Goal: Task Accomplishment & Management: Manage account settings

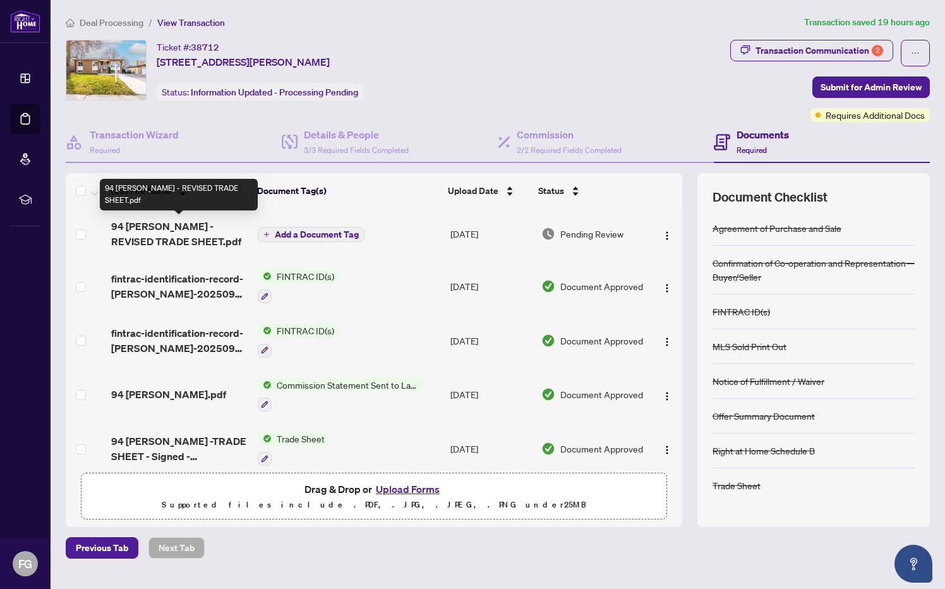
click at [172, 232] on span "94 [PERSON_NAME] - REVISED TRADE SHEET.pdf" at bounding box center [179, 234] width 137 height 30
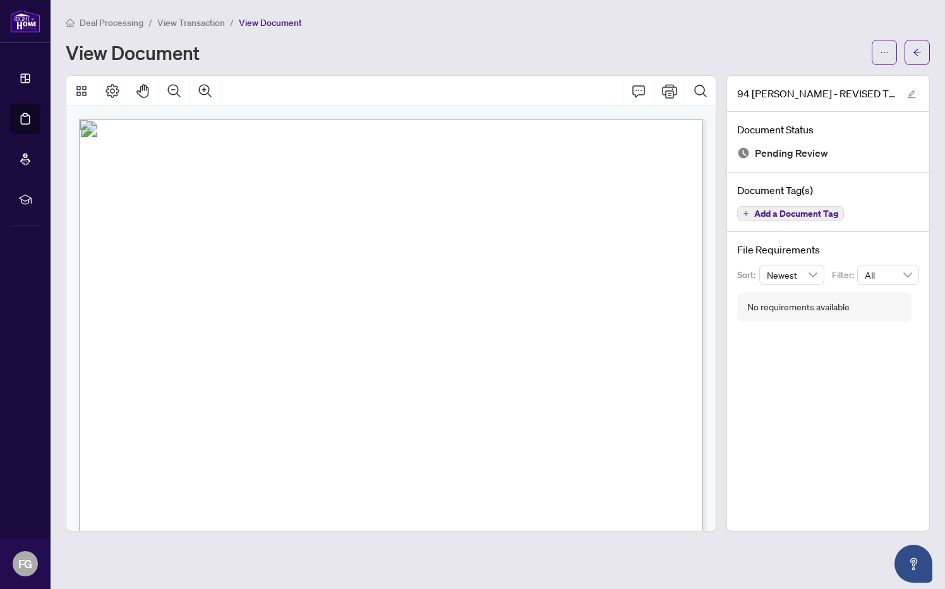
scroll to position [409, 0]
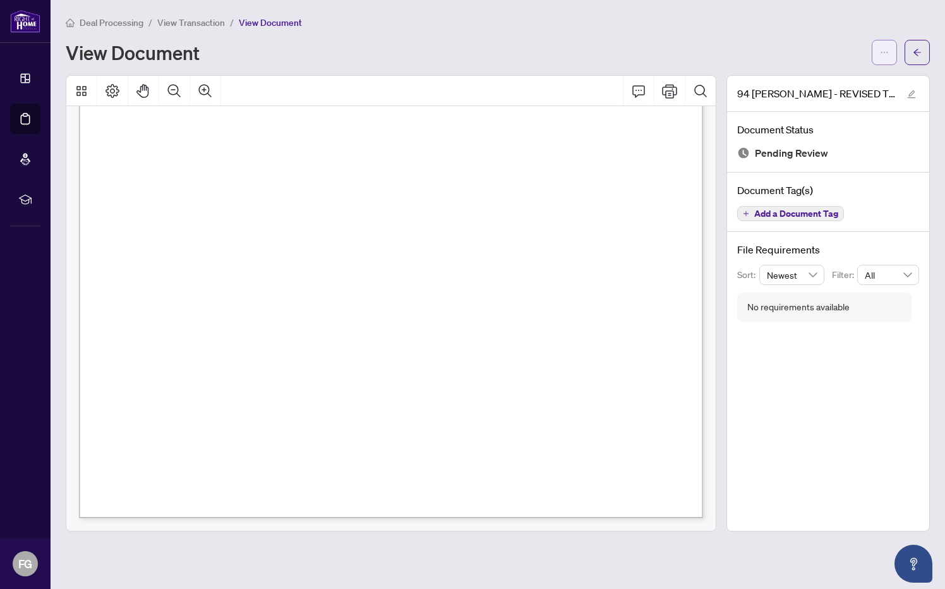
click at [888, 58] on button "button" at bounding box center [884, 52] width 25 height 25
click at [837, 84] on span "Download" at bounding box center [839, 80] width 96 height 14
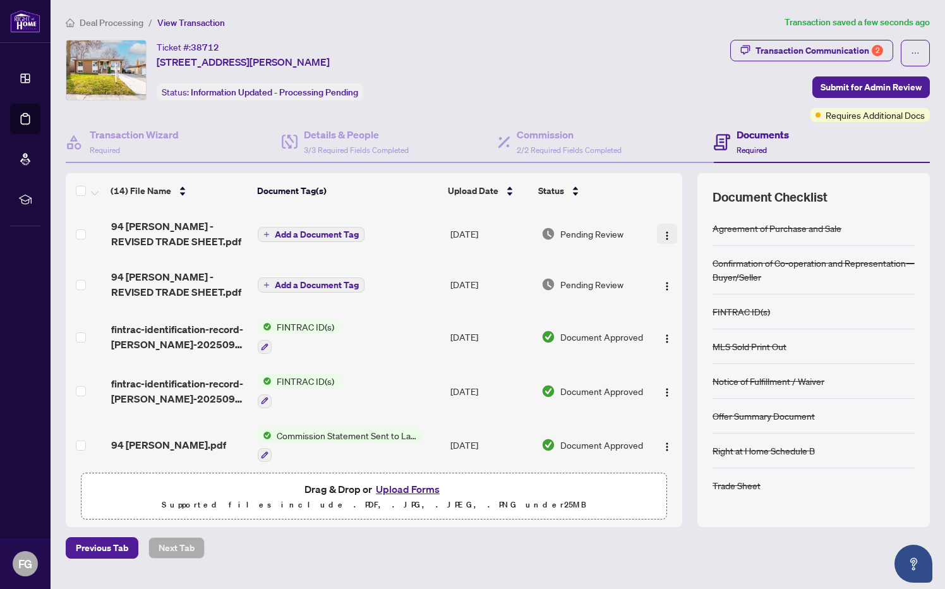
click at [663, 232] on img "button" at bounding box center [667, 236] width 10 height 10
click at [662, 231] on img "button" at bounding box center [667, 236] width 10 height 10
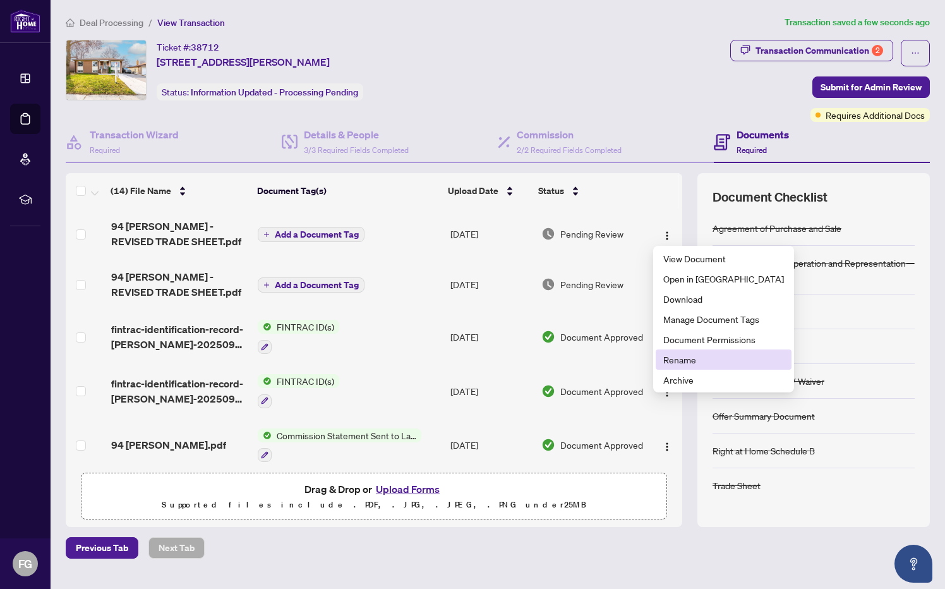
click at [672, 363] on span "Rename" at bounding box center [723, 359] width 121 height 14
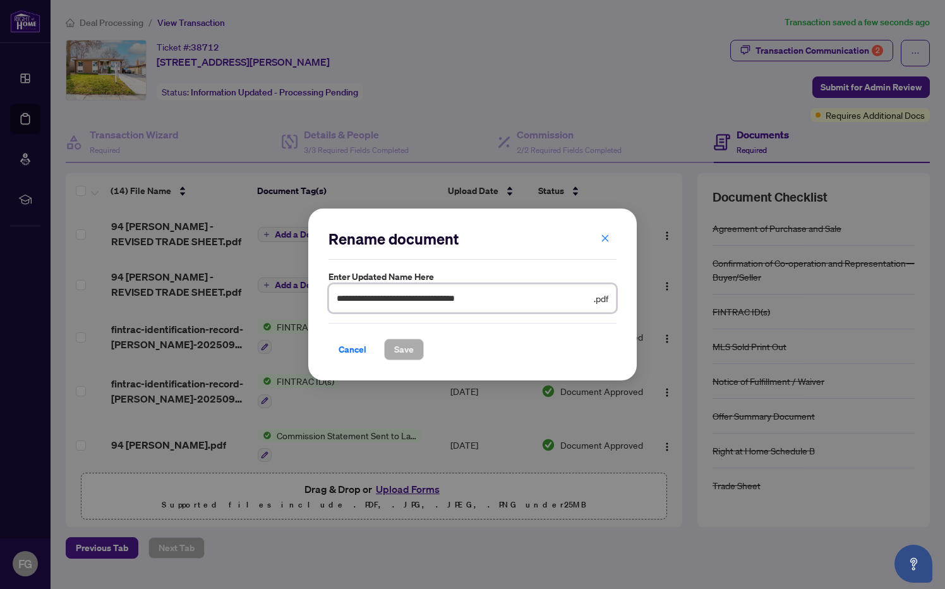
click at [507, 298] on input "**********" at bounding box center [464, 298] width 255 height 14
type input "**********"
click at [396, 346] on span "Save" at bounding box center [404, 349] width 20 height 20
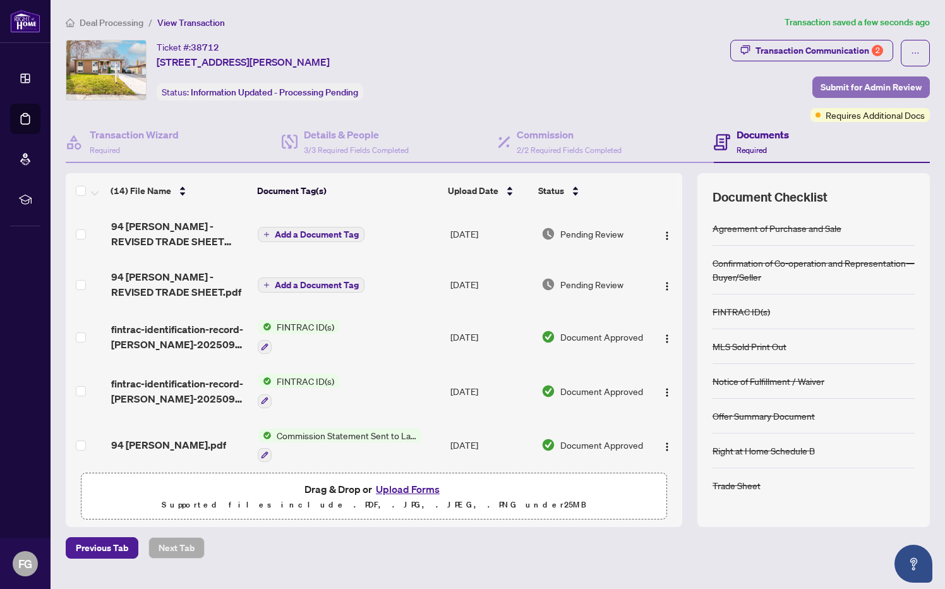
click at [875, 87] on span "Submit for Admin Review" at bounding box center [871, 87] width 101 height 20
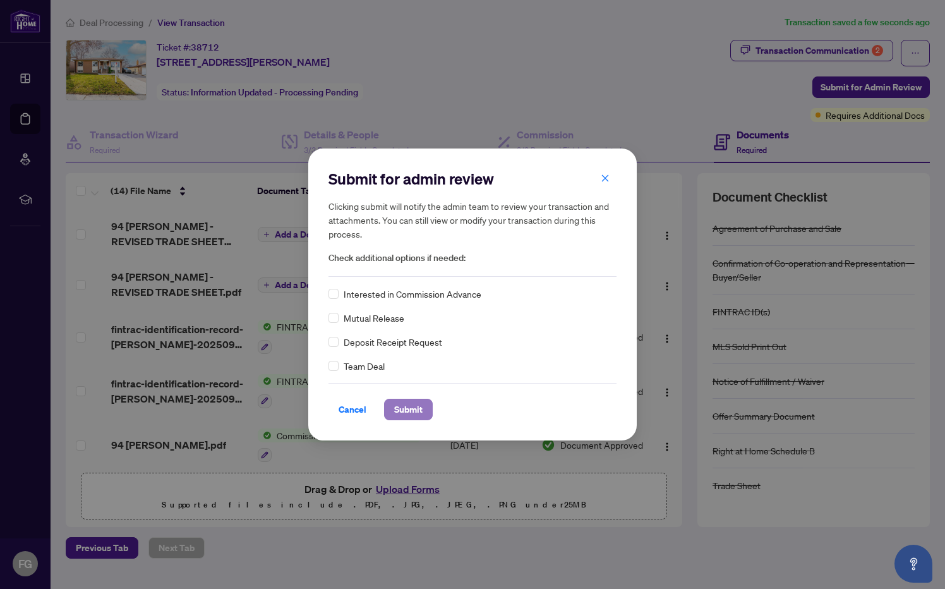
click at [402, 405] on span "Submit" at bounding box center [408, 409] width 28 height 20
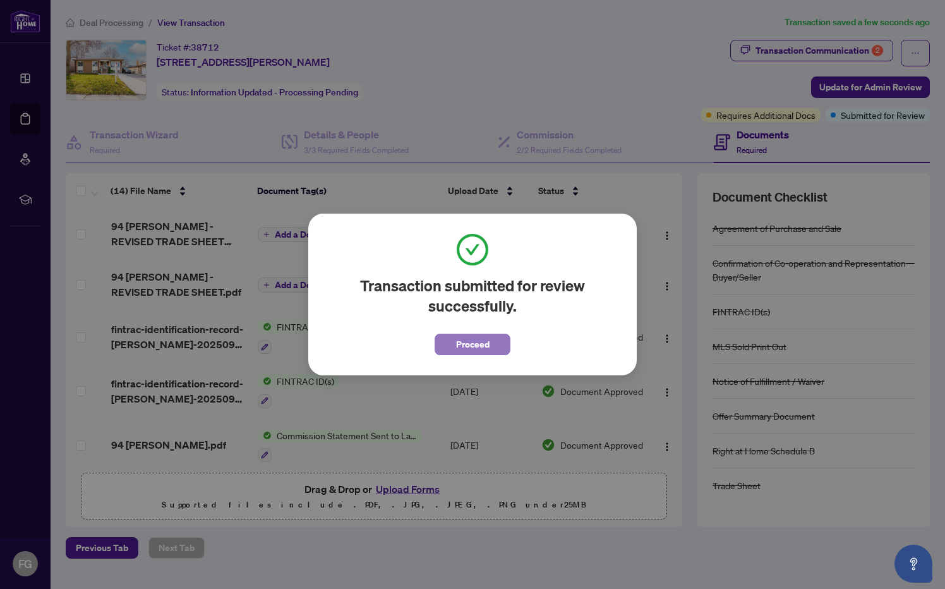
click at [480, 340] on span "Proceed" at bounding box center [472, 344] width 33 height 20
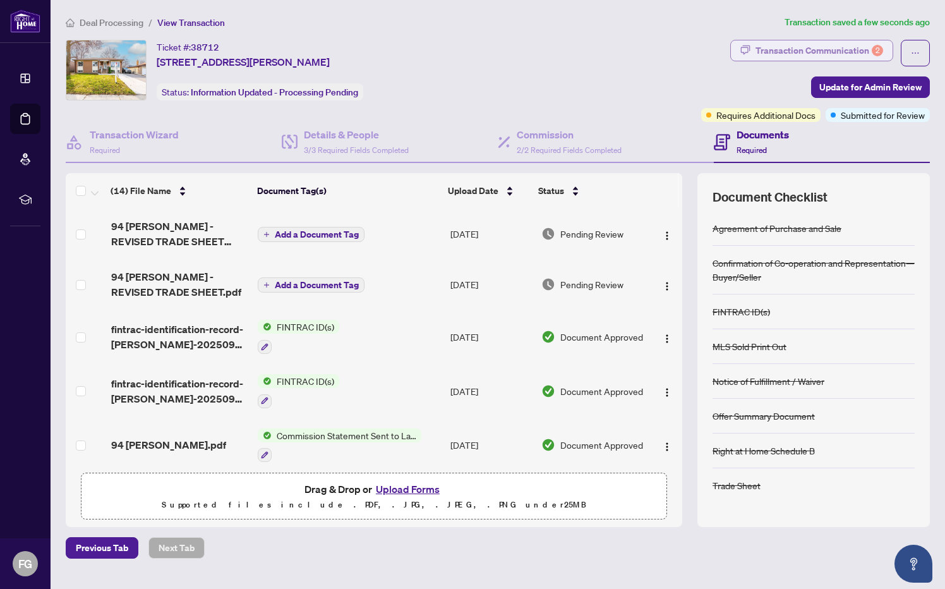
click at [843, 49] on div "Transaction Communication 2" at bounding box center [819, 50] width 128 height 20
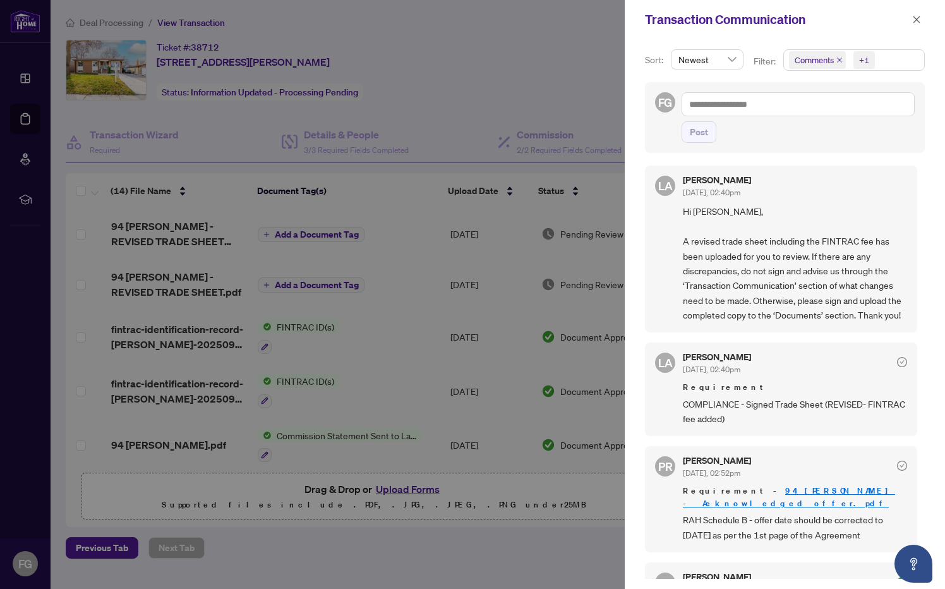
click at [897, 367] on icon "check-circle" at bounding box center [902, 362] width 10 height 10
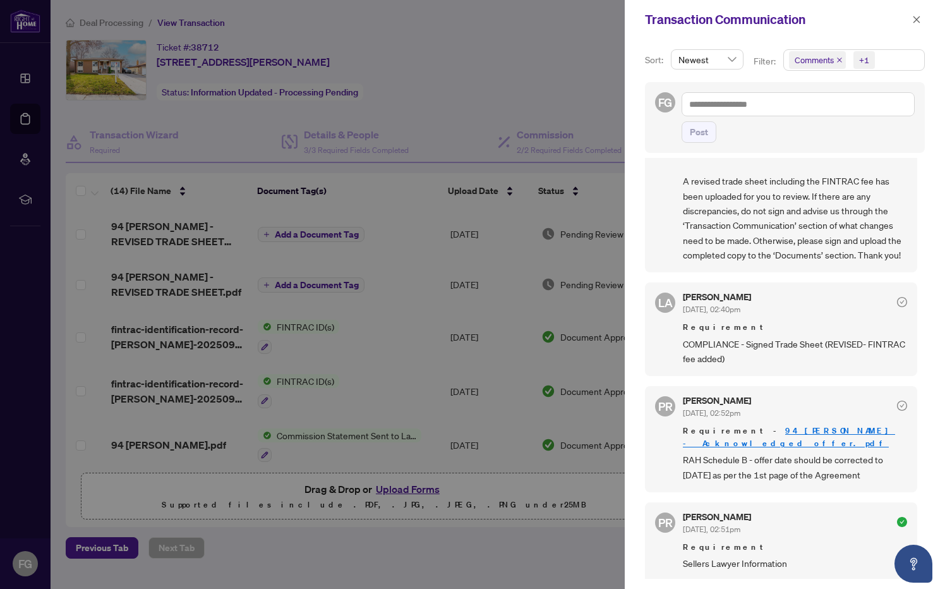
scroll to position [69, 0]
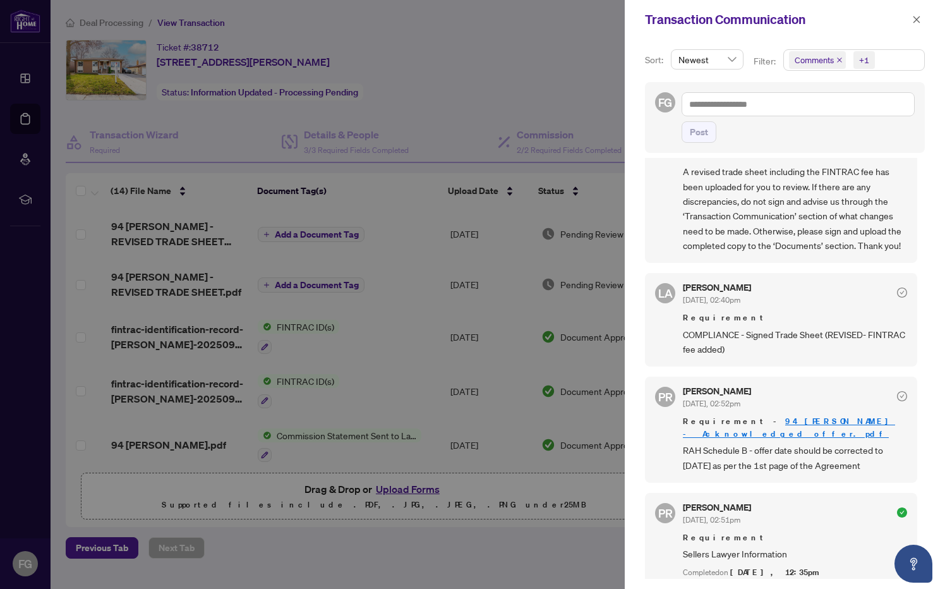
click at [898, 401] on icon "check-circle" at bounding box center [902, 396] width 10 height 10
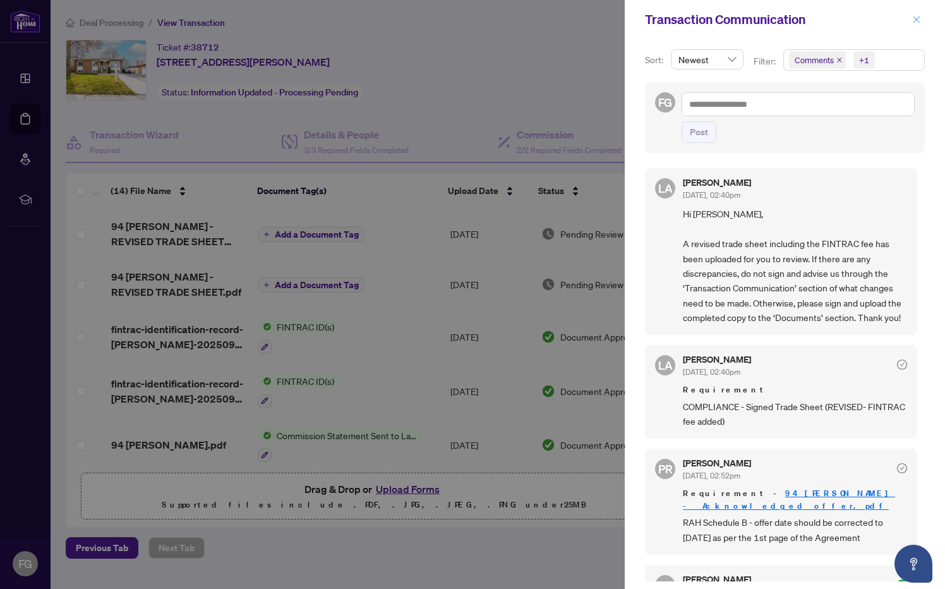
click at [918, 12] on span "button" at bounding box center [916, 19] width 9 height 20
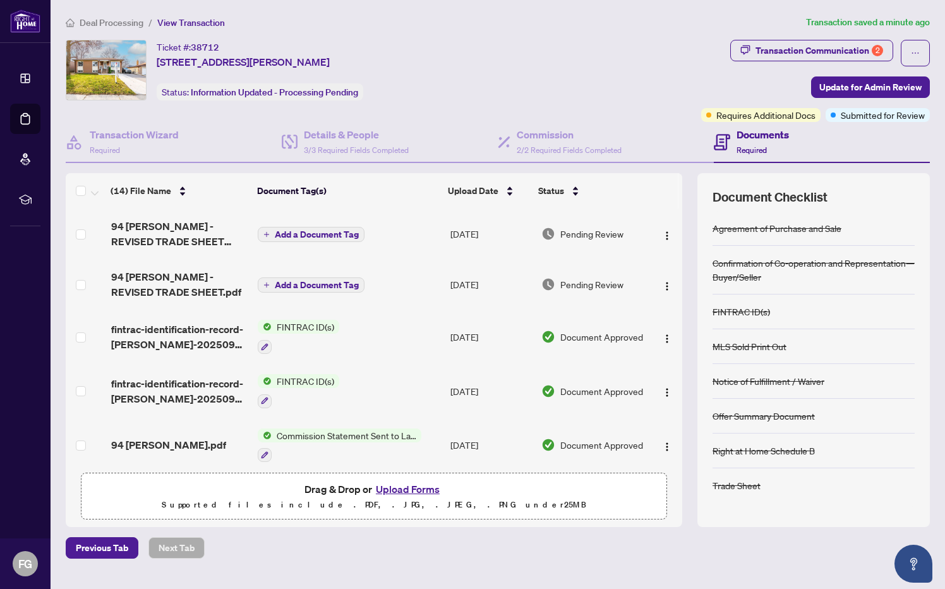
click at [323, 239] on span "Add a Document Tag" at bounding box center [317, 234] width 84 height 9
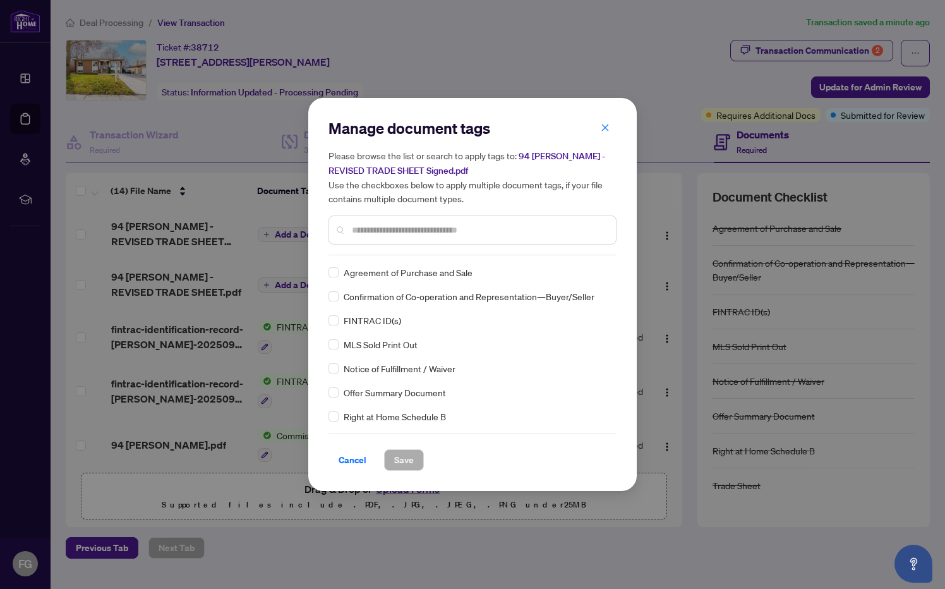
click at [385, 239] on div at bounding box center [472, 229] width 288 height 29
click at [390, 231] on input "text" at bounding box center [479, 230] width 254 height 14
type input "*****"
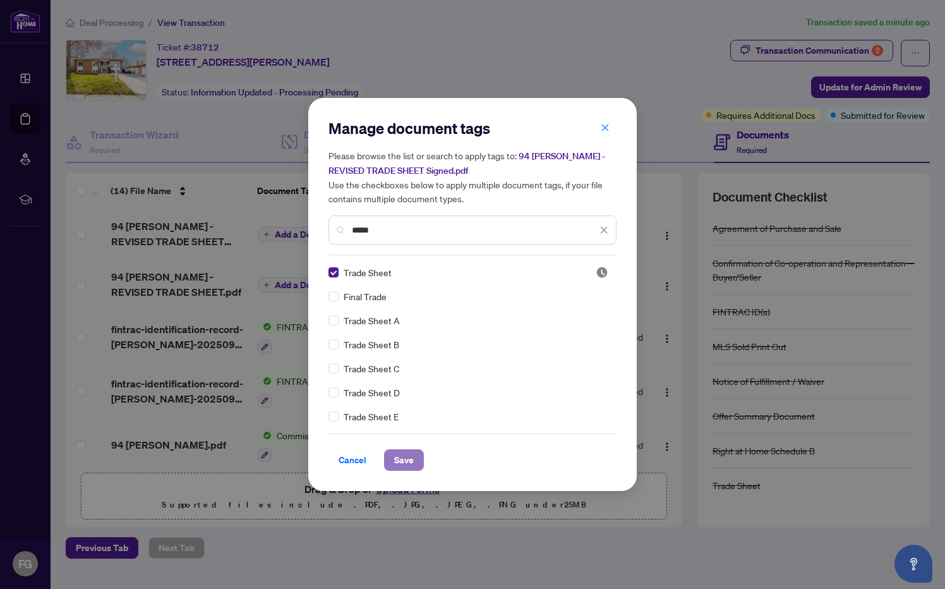
click at [407, 466] on span "Save" at bounding box center [404, 460] width 20 height 20
